Goal: Information Seeking & Learning: Learn about a topic

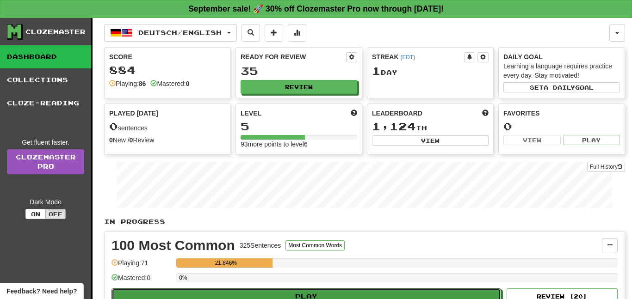
click at [328, 289] on button "Play" at bounding box center [305, 297] width 389 height 16
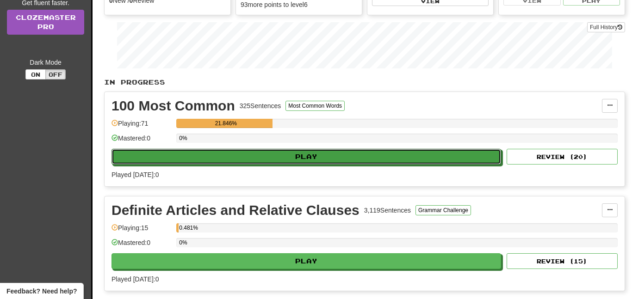
select select "**"
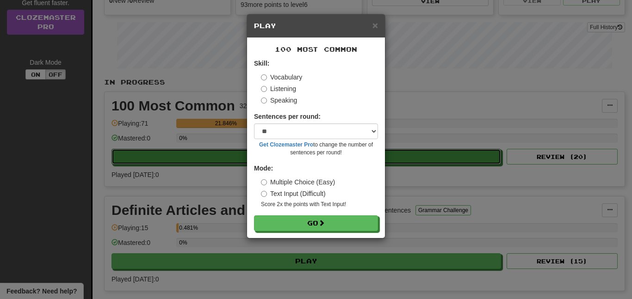
scroll to position [140, 0]
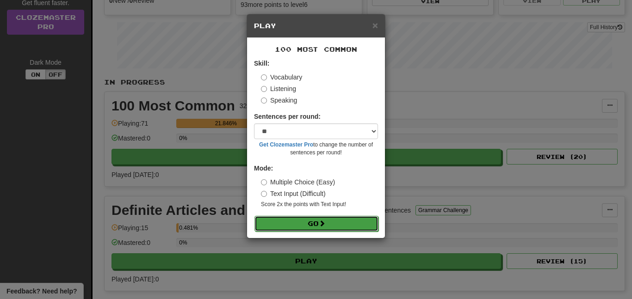
click at [340, 218] on button "Go" at bounding box center [316, 224] width 124 height 16
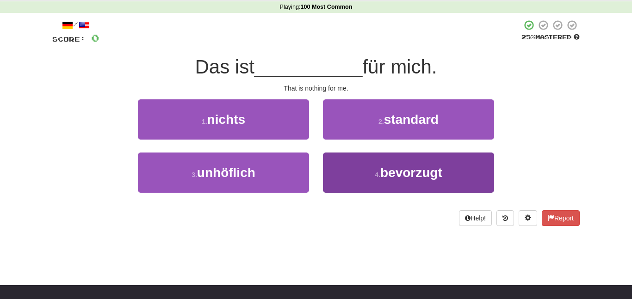
scroll to position [35, 0]
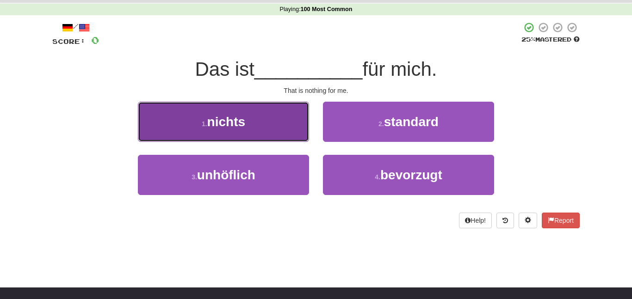
click at [283, 137] on button "1 . nichts" at bounding box center [223, 122] width 171 height 40
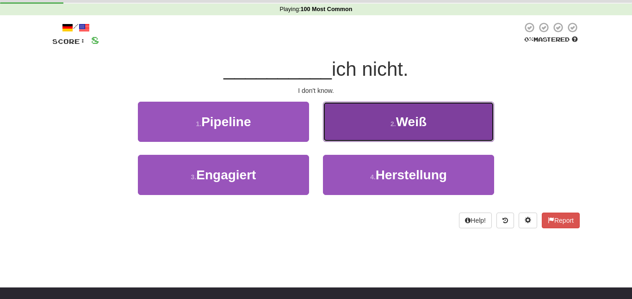
click at [366, 124] on button "2 . Weiß" at bounding box center [408, 122] width 171 height 40
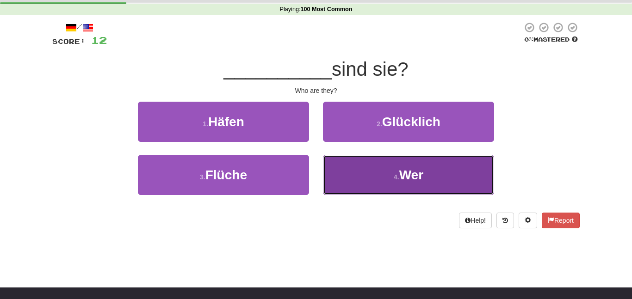
click at [345, 174] on button "4 . Wer" at bounding box center [408, 175] width 171 height 40
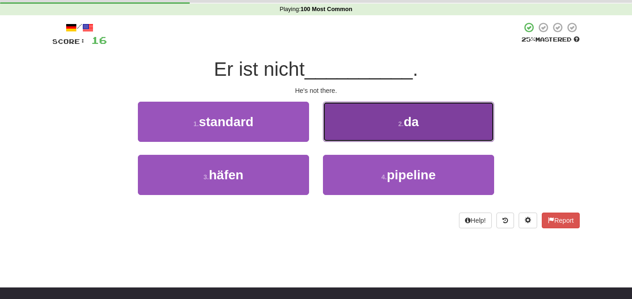
click at [405, 110] on button "2 . da" at bounding box center [408, 122] width 171 height 40
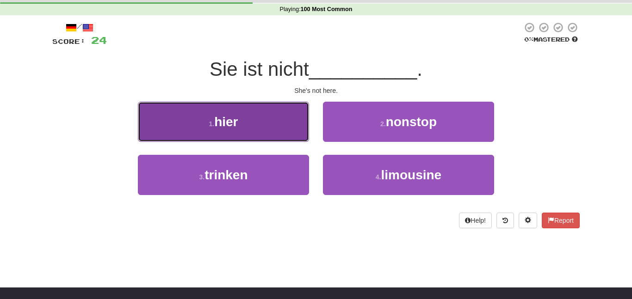
click at [282, 128] on button "1 . hier" at bounding box center [223, 122] width 171 height 40
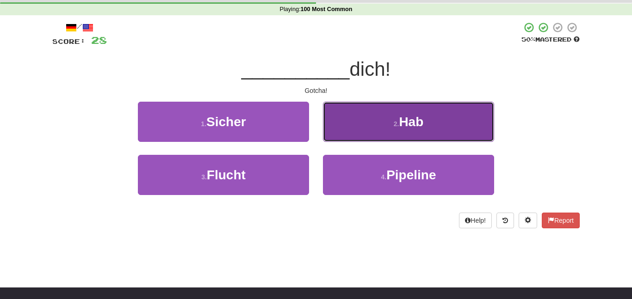
click at [355, 128] on button "2 . Hab" at bounding box center [408, 122] width 171 height 40
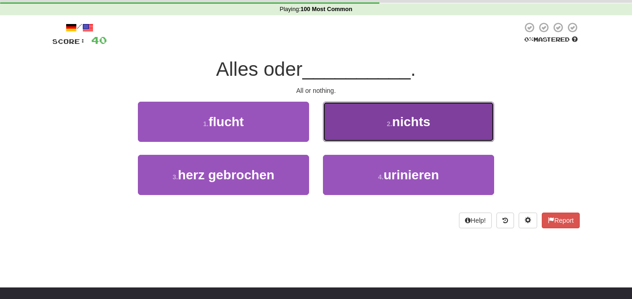
click at [349, 136] on button "2 . nichts" at bounding box center [408, 122] width 171 height 40
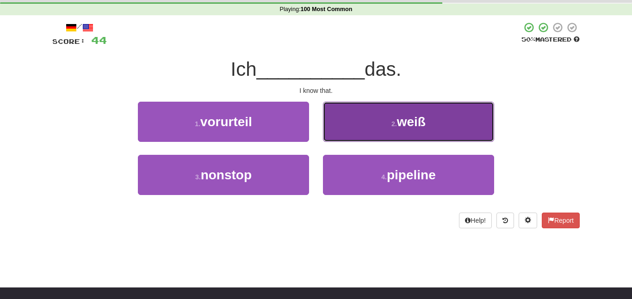
click at [349, 134] on button "2 . weiß" at bounding box center [408, 122] width 171 height 40
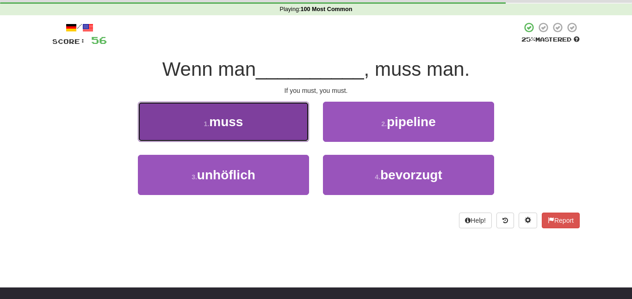
click at [273, 114] on button "1 . muss" at bounding box center [223, 122] width 171 height 40
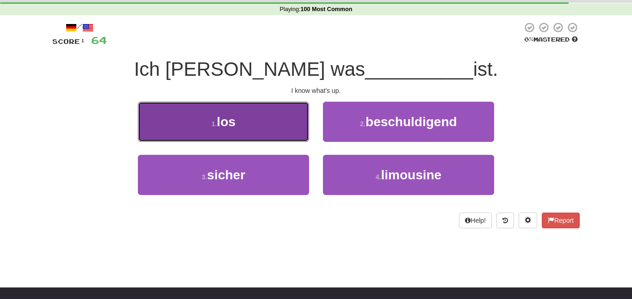
click at [244, 111] on button "1 . los" at bounding box center [223, 122] width 171 height 40
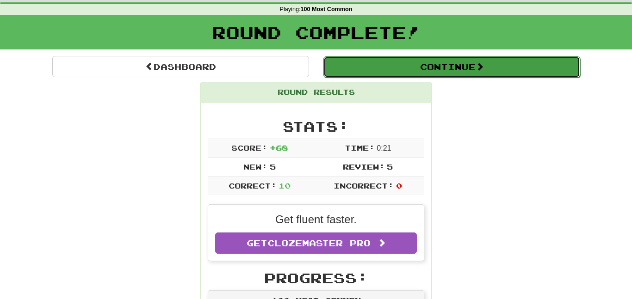
click at [379, 62] on button "Continue" at bounding box center [451, 66] width 257 height 21
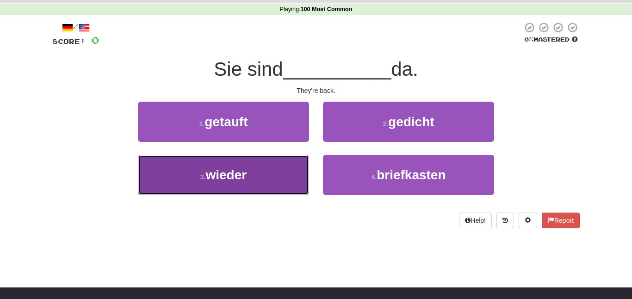
click at [297, 189] on button "3 . wieder" at bounding box center [223, 175] width 171 height 40
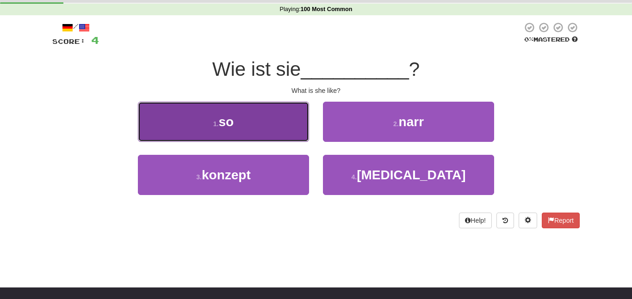
click at [255, 130] on button "1 . so" at bounding box center [223, 122] width 171 height 40
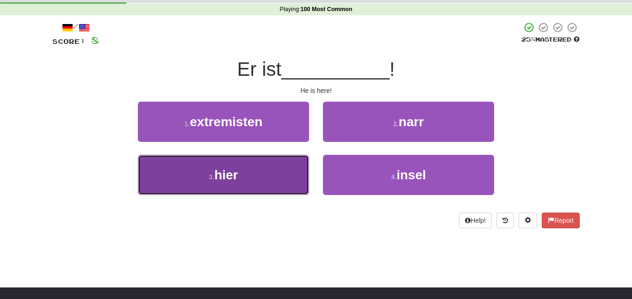
click at [264, 174] on button "3 . hier" at bounding box center [223, 175] width 171 height 40
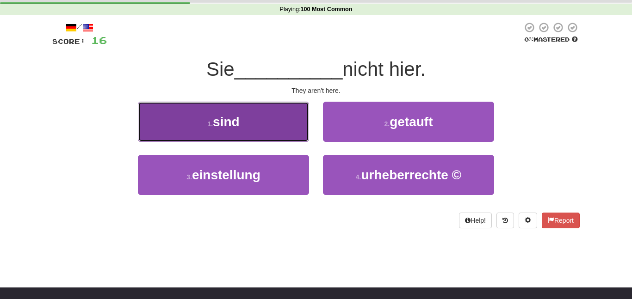
click at [283, 137] on button "1 . sind" at bounding box center [223, 122] width 171 height 40
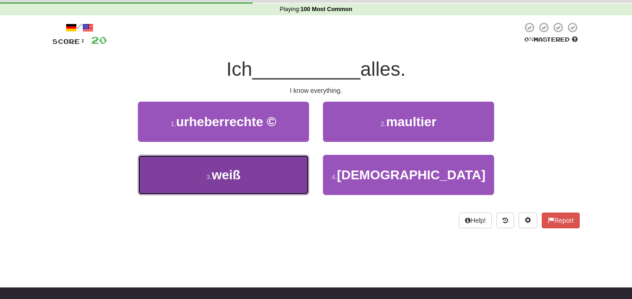
click at [301, 172] on button "3 . weiß" at bounding box center [223, 175] width 171 height 40
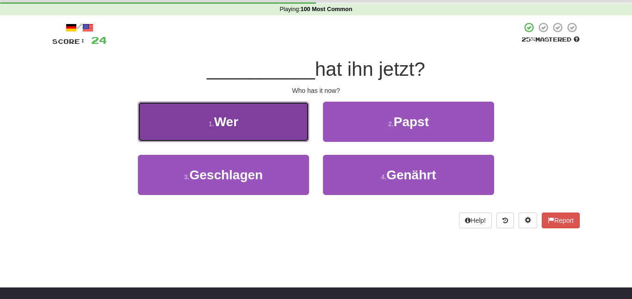
click at [221, 128] on span "Wer" at bounding box center [226, 122] width 24 height 14
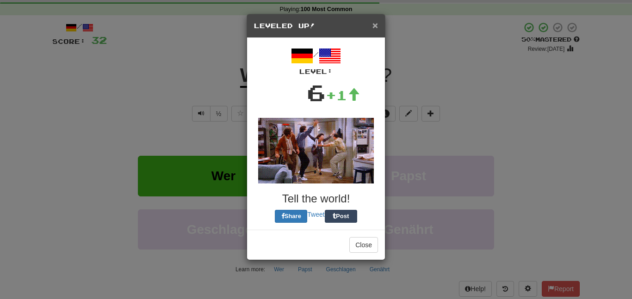
click at [374, 28] on span "×" at bounding box center [375, 25] width 6 height 11
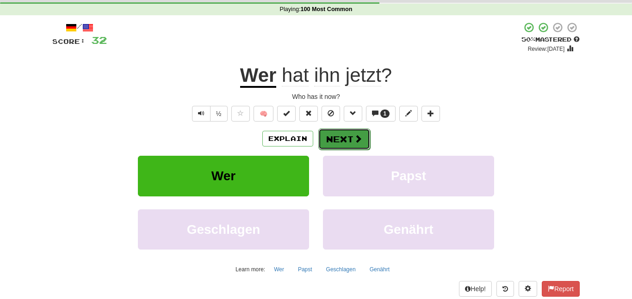
click at [356, 136] on span at bounding box center [358, 139] width 8 height 8
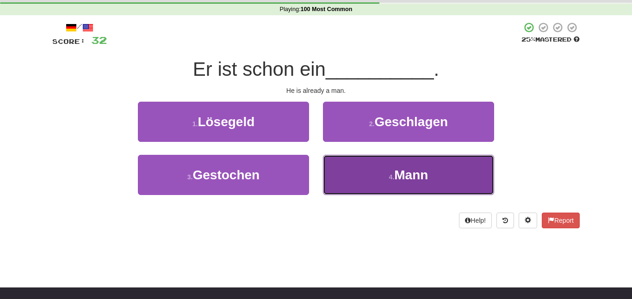
click at [357, 171] on button "4 . Mann" at bounding box center [408, 175] width 171 height 40
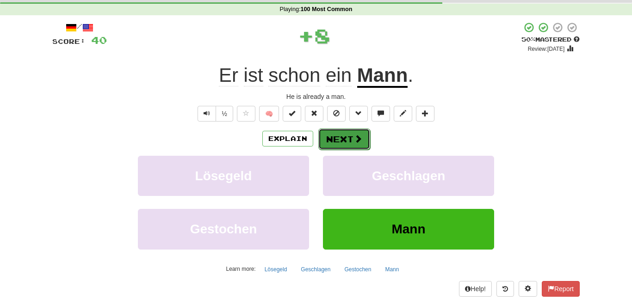
click at [361, 143] on span at bounding box center [358, 139] width 8 height 8
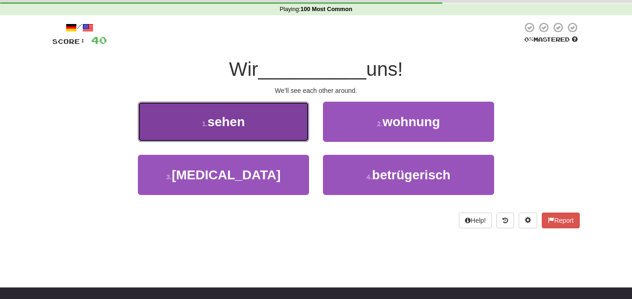
click at [225, 115] on span "sehen" at bounding box center [225, 122] width 37 height 14
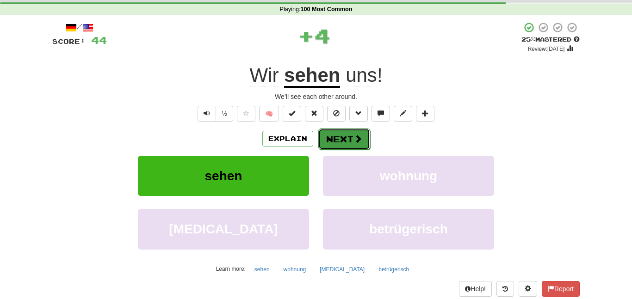
click at [343, 144] on button "Next" at bounding box center [344, 139] width 52 height 21
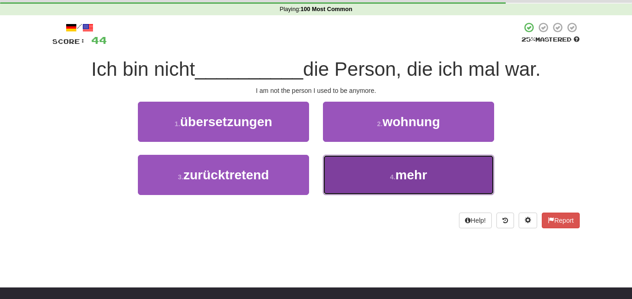
click at [371, 192] on button "4 . mehr" at bounding box center [408, 175] width 171 height 40
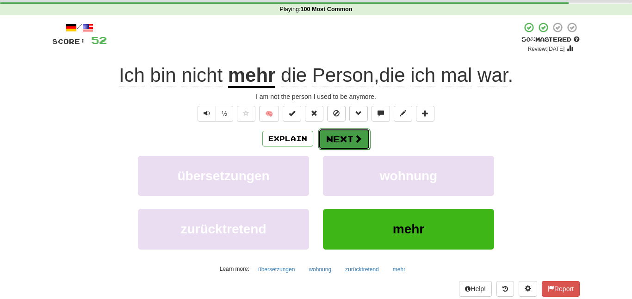
click at [348, 133] on button "Next" at bounding box center [344, 139] width 52 height 21
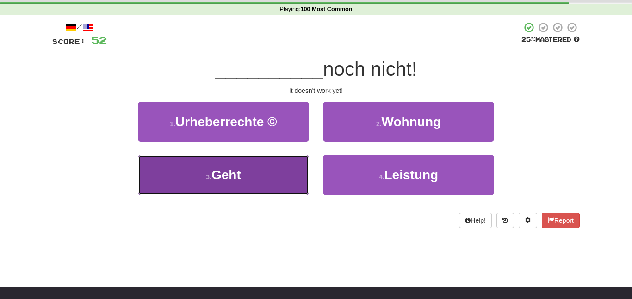
click at [278, 181] on button "3 . Geht" at bounding box center [223, 175] width 171 height 40
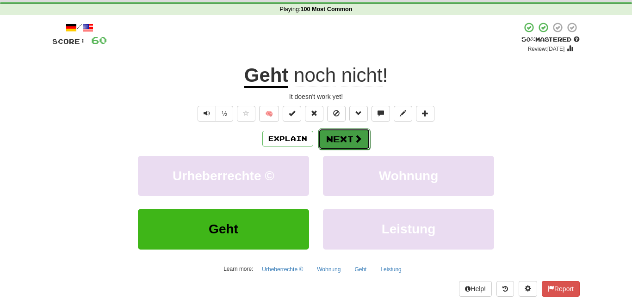
click at [332, 138] on button "Next" at bounding box center [344, 139] width 52 height 21
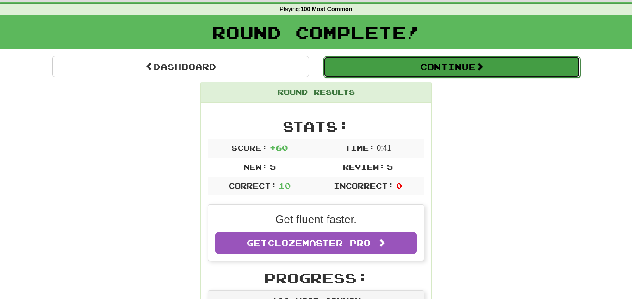
click at [468, 70] on button "Continue" at bounding box center [451, 66] width 257 height 21
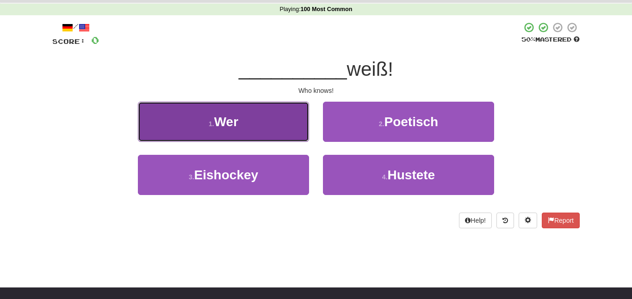
click at [290, 126] on button "1 . Wer" at bounding box center [223, 122] width 171 height 40
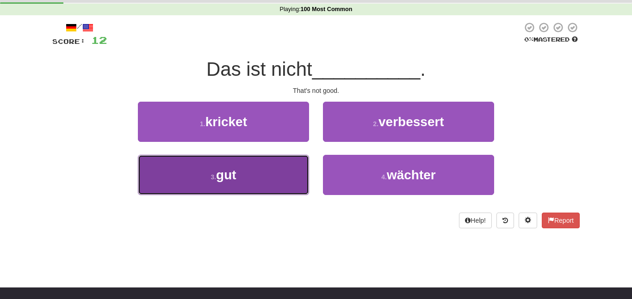
click at [269, 177] on button "3 . gut" at bounding box center [223, 175] width 171 height 40
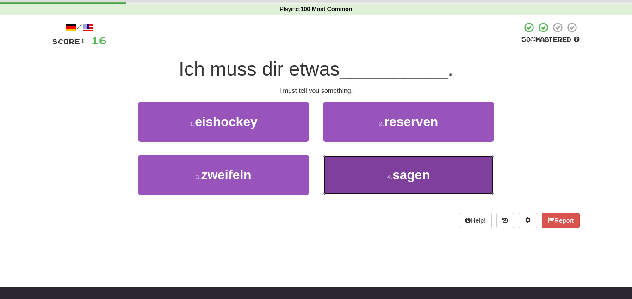
click at [350, 174] on button "4 . sagen" at bounding box center [408, 175] width 171 height 40
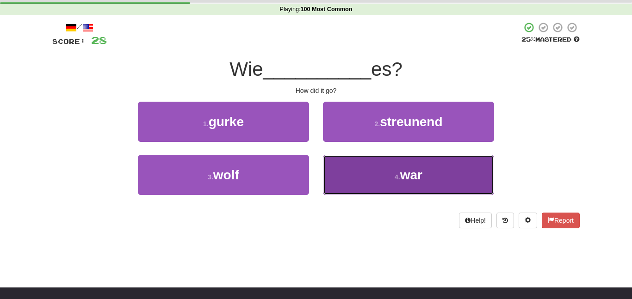
click at [337, 179] on button "4 . war" at bounding box center [408, 175] width 171 height 40
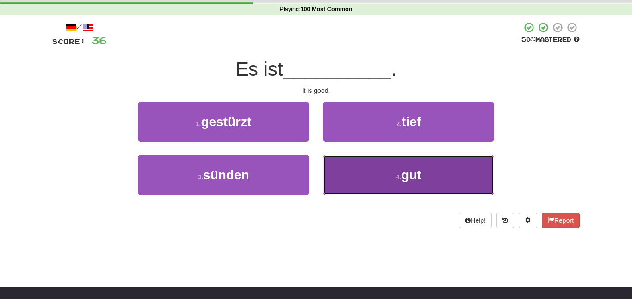
click at [409, 188] on button "4 . gut" at bounding box center [408, 175] width 171 height 40
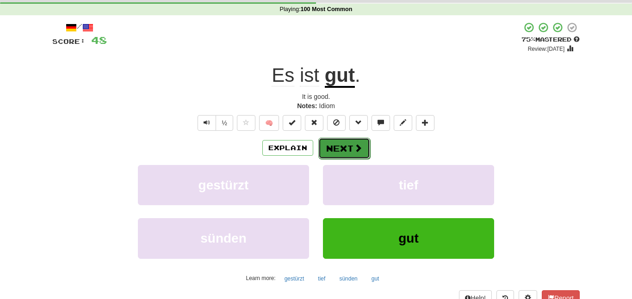
click at [358, 145] on span at bounding box center [358, 148] width 8 height 8
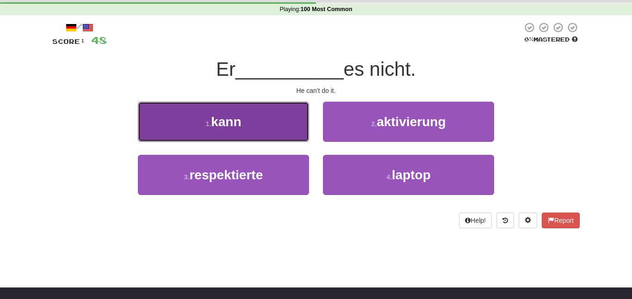
click at [278, 114] on button "1 . kann" at bounding box center [223, 122] width 171 height 40
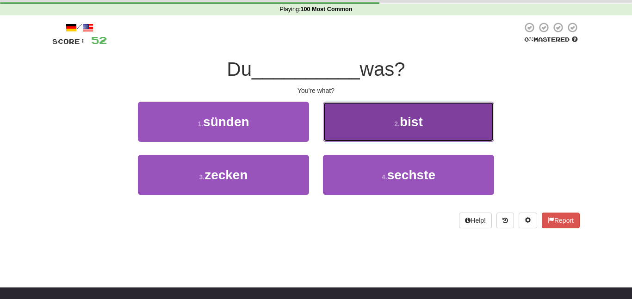
click at [365, 107] on button "2 . bist" at bounding box center [408, 122] width 171 height 40
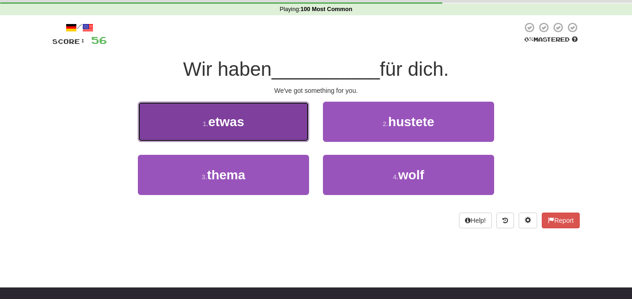
click at [268, 123] on button "1 . etwas" at bounding box center [223, 122] width 171 height 40
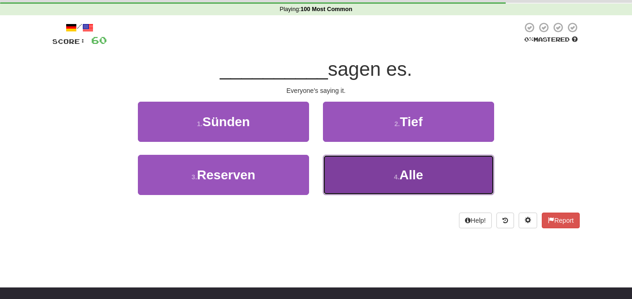
click at [352, 186] on button "4 . Alle" at bounding box center [408, 175] width 171 height 40
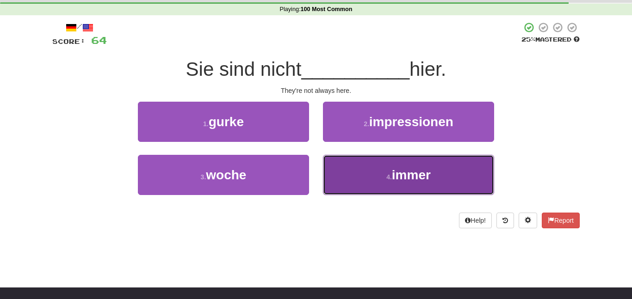
click at [371, 169] on button "4 . immer" at bounding box center [408, 175] width 171 height 40
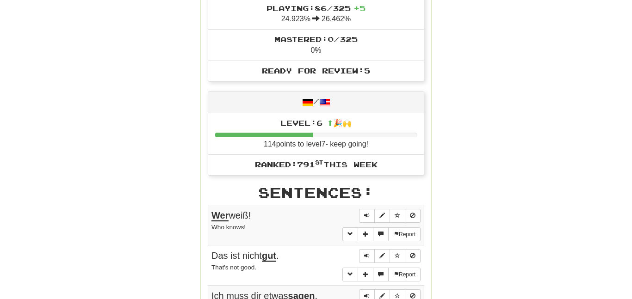
scroll to position [0, 0]
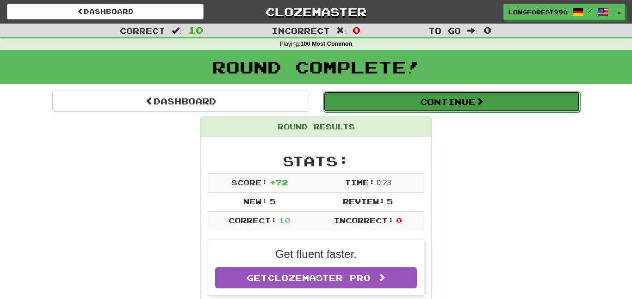
click at [457, 109] on button "Continue" at bounding box center [451, 101] width 257 height 21
